Goal: Transaction & Acquisition: Download file/media

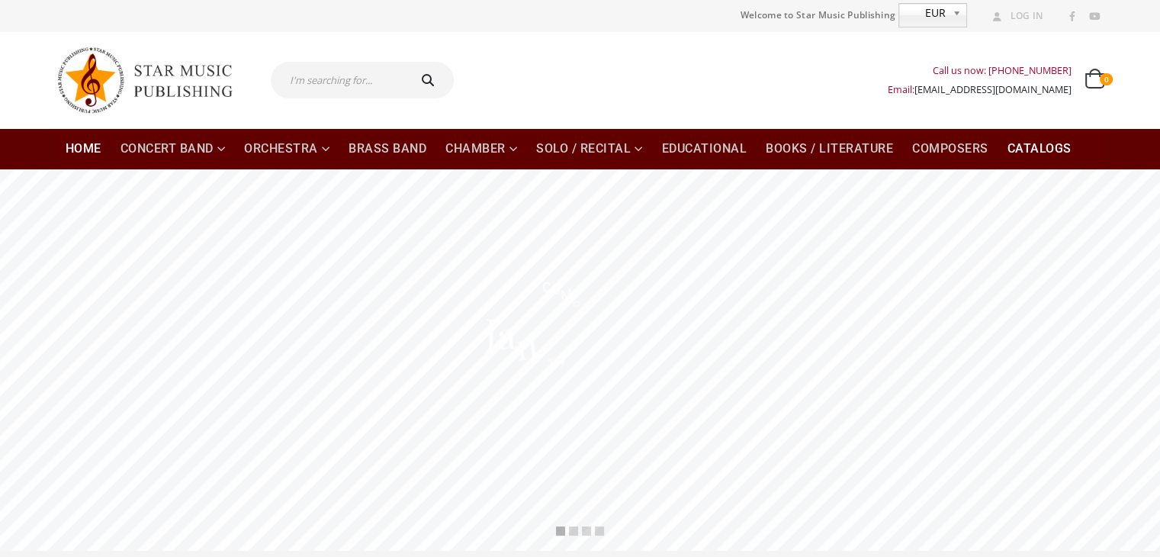
click at [1031, 150] on link "Catalogs" at bounding box center [1039, 148] width 82 height 41
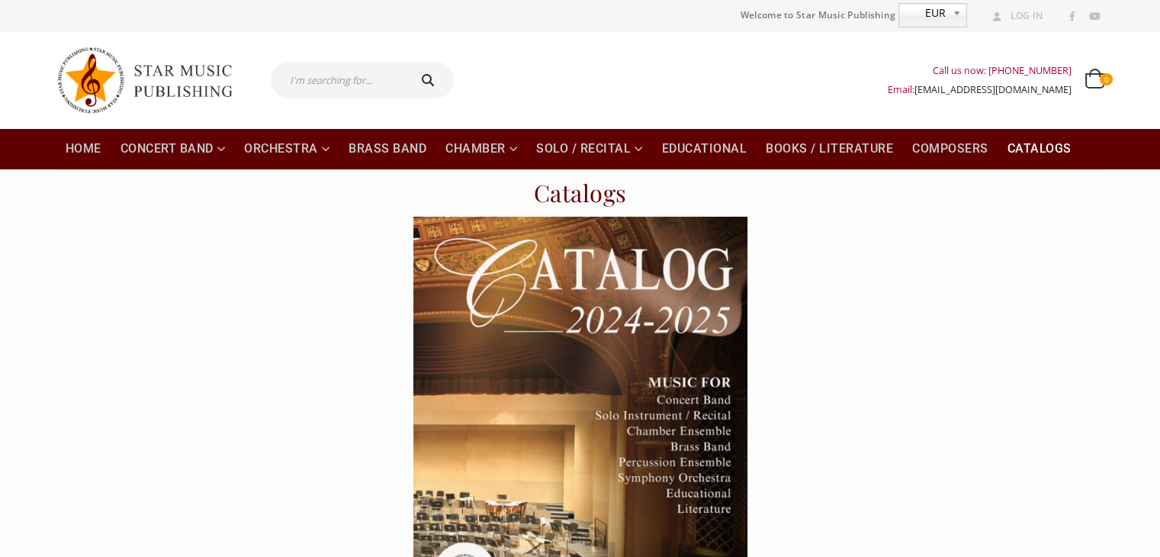
click at [558, 449] on img at bounding box center [580, 453] width 334 height 473
